Goal: Information Seeking & Learning: Learn about a topic

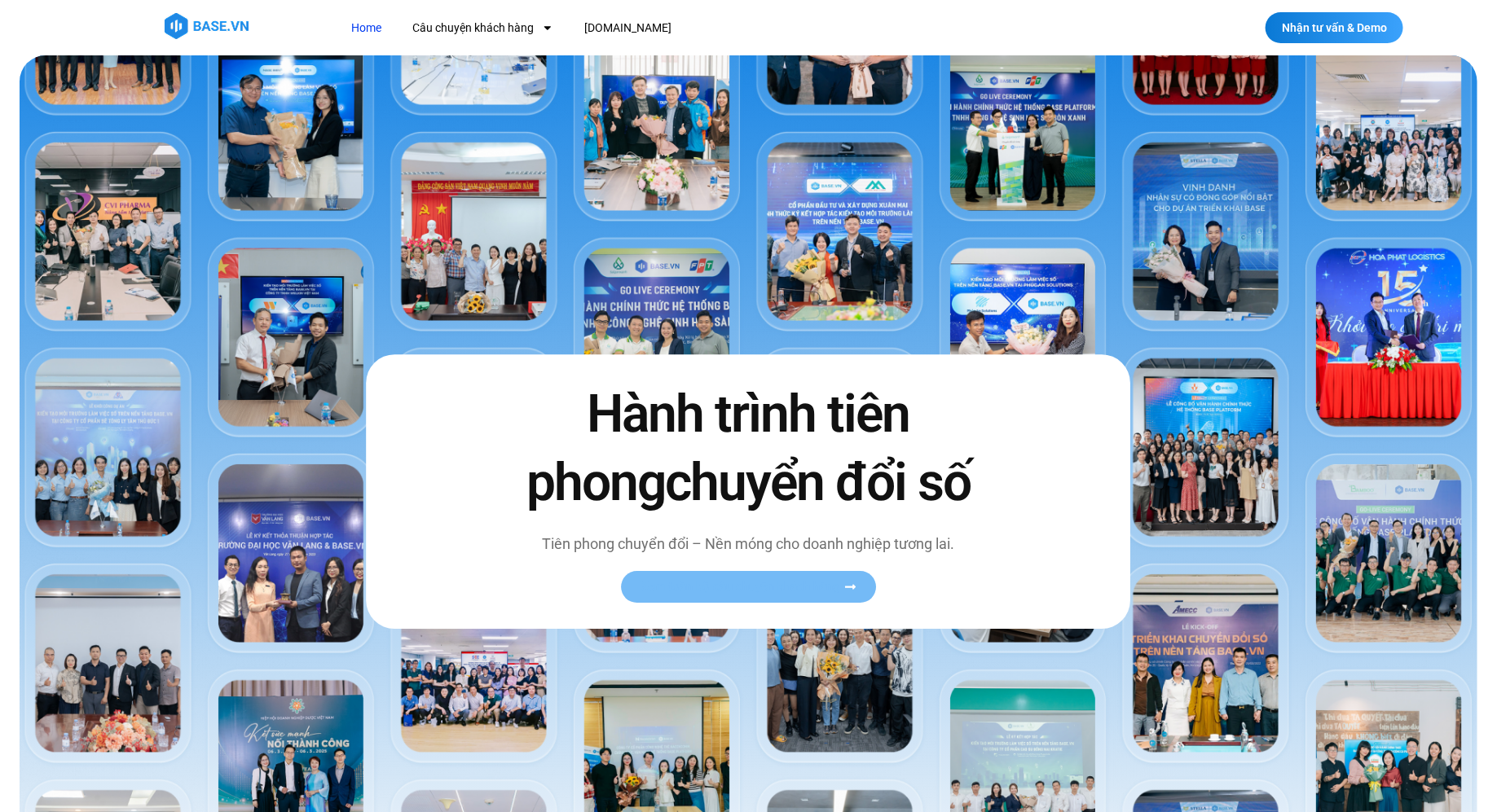
click at [765, 590] on span "Xem toàn bộ câu chuyện khách hàng" at bounding box center [740, 587] width 199 height 13
click at [855, 578] on link "Xem toàn bộ câu chuyện khách hàng" at bounding box center [748, 587] width 255 height 32
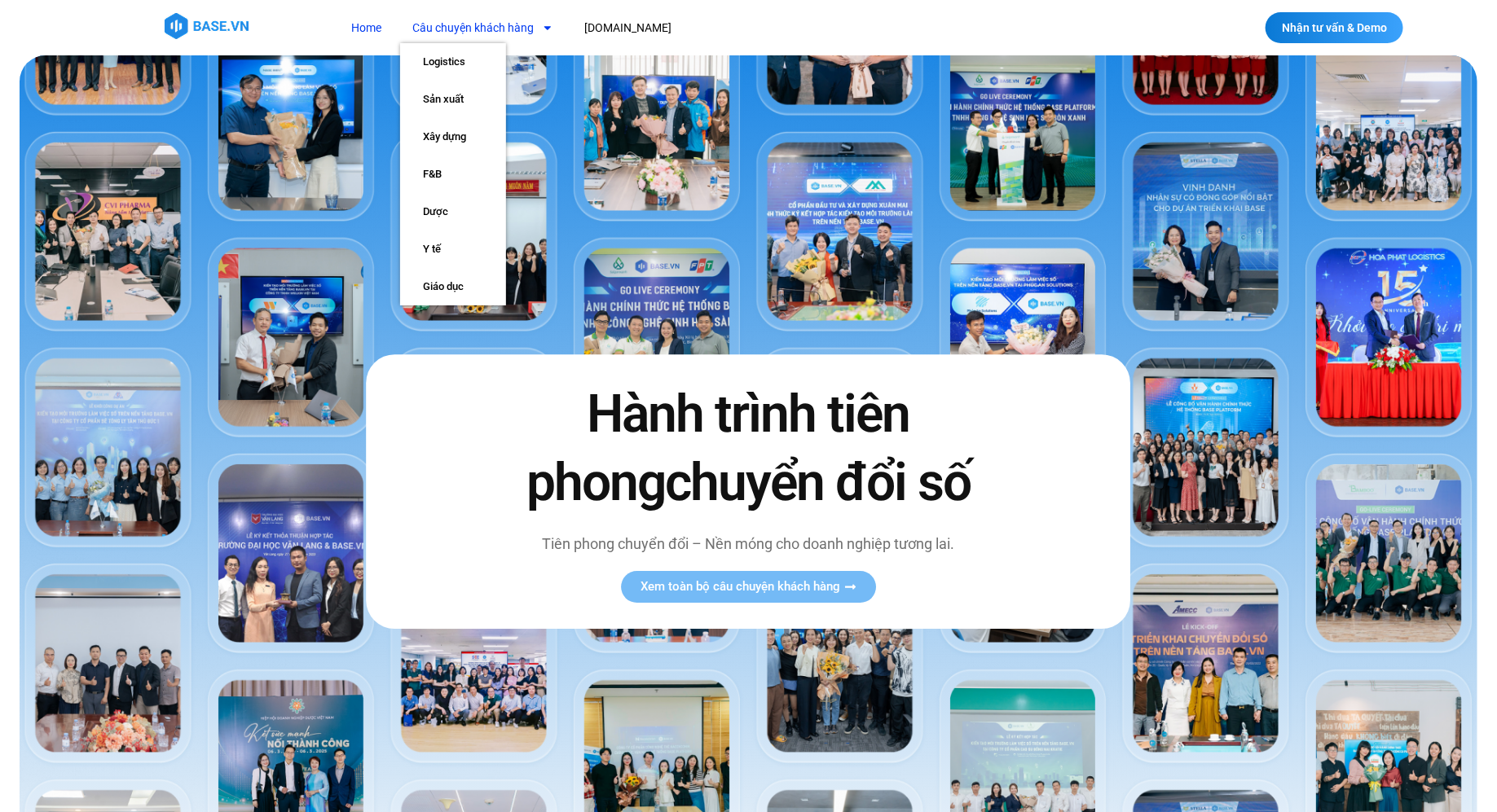
click at [463, 33] on link "Câu chuyện khách hàng" at bounding box center [483, 28] width 166 height 30
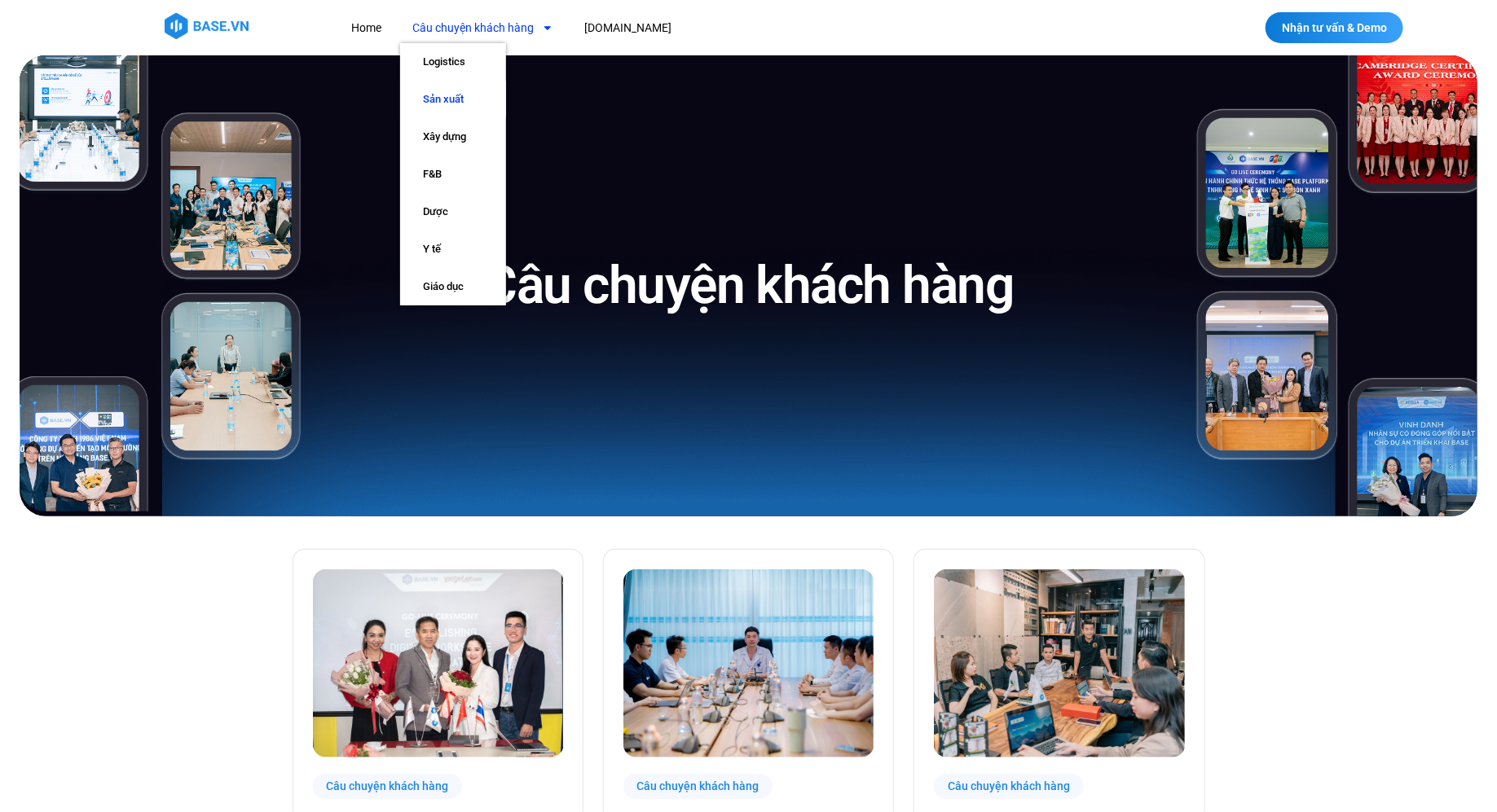
click at [460, 92] on link "Sản xuất" at bounding box center [453, 99] width 106 height 38
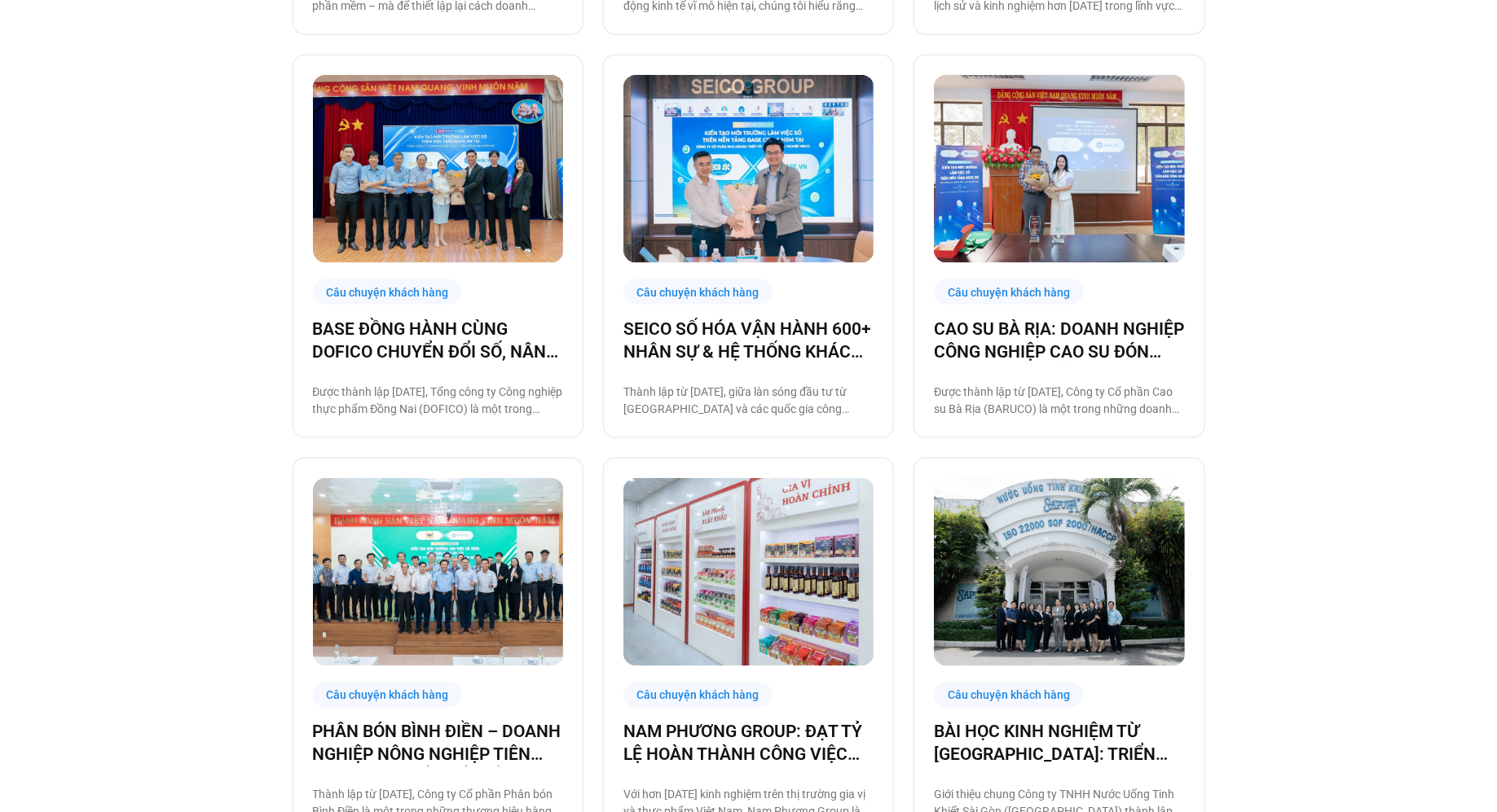
scroll to position [1479, 0]
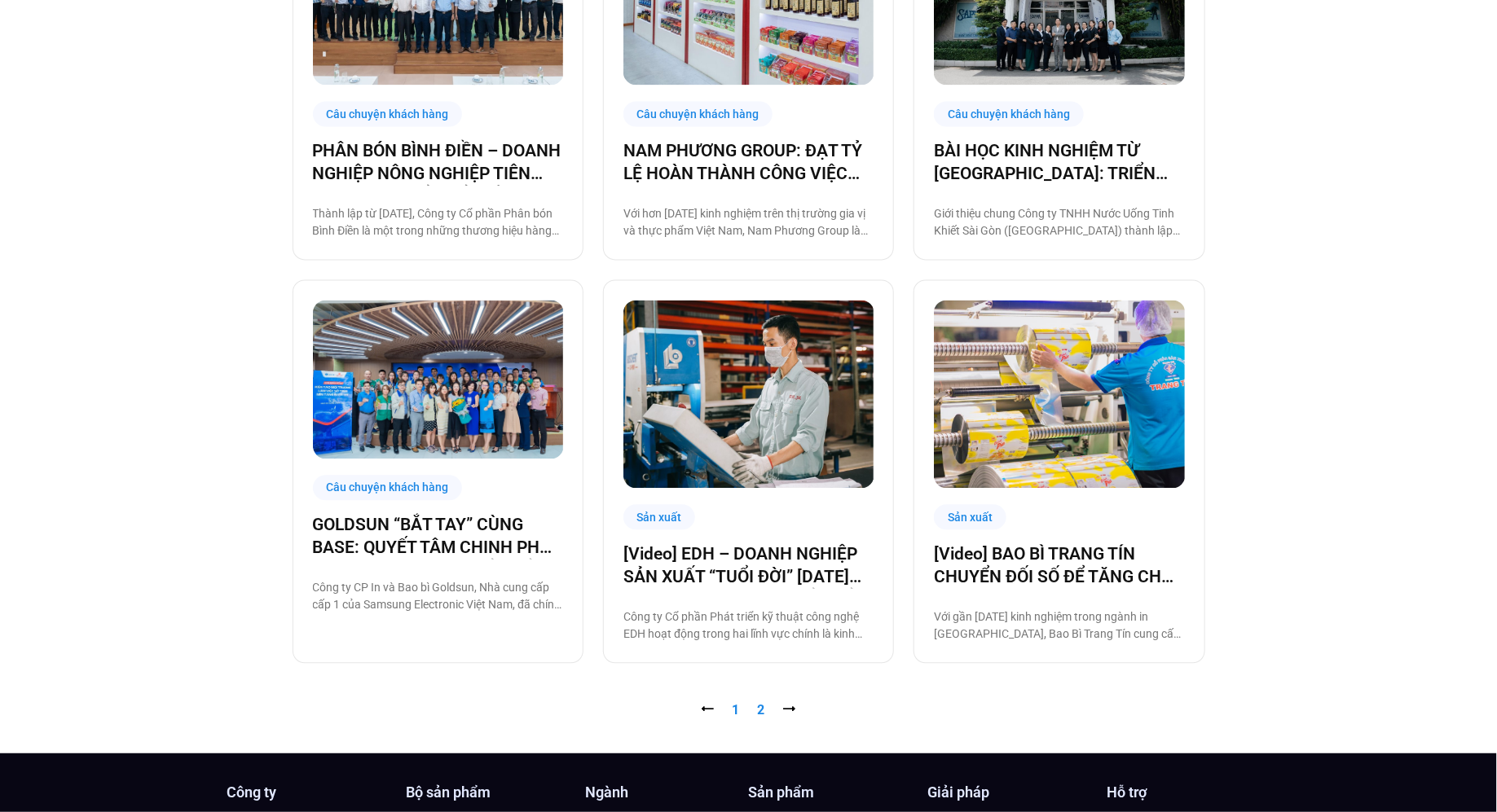
click at [758, 712] on link "Trang 2" at bounding box center [762, 711] width 8 height 15
